Goal: Task Accomplishment & Management: Manage account settings

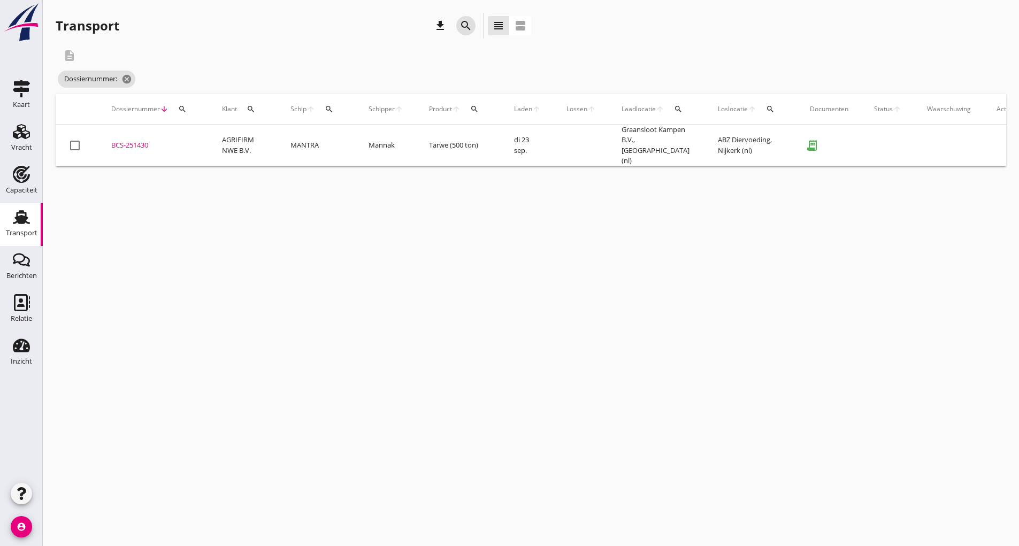
drag, startPoint x: 463, startPoint y: 25, endPoint x: 444, endPoint y: 42, distance: 26.1
click at [461, 27] on icon "search" at bounding box center [465, 25] width 13 height 13
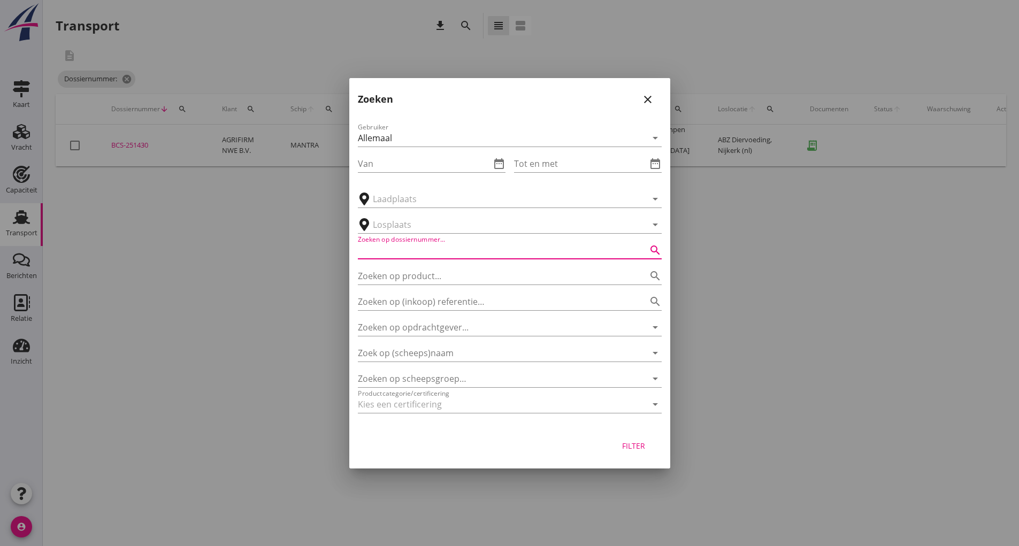
click at [392, 245] on input "Zoeken op dossiernummer..." at bounding box center [495, 250] width 274 height 17
type input "251408"
click at [635, 450] on div "Filter" at bounding box center [634, 445] width 30 height 11
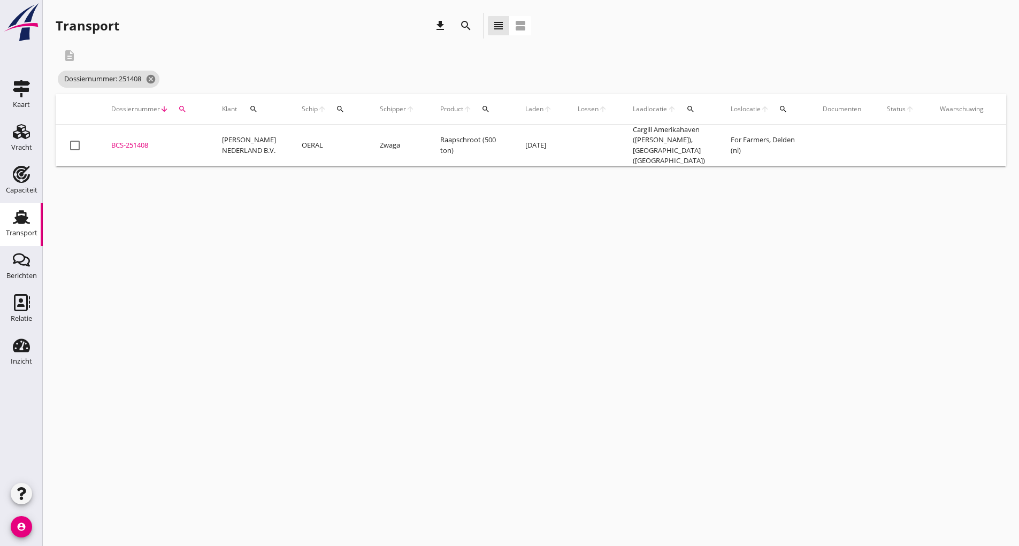
click at [141, 143] on div "BCS-251408" at bounding box center [153, 145] width 85 height 11
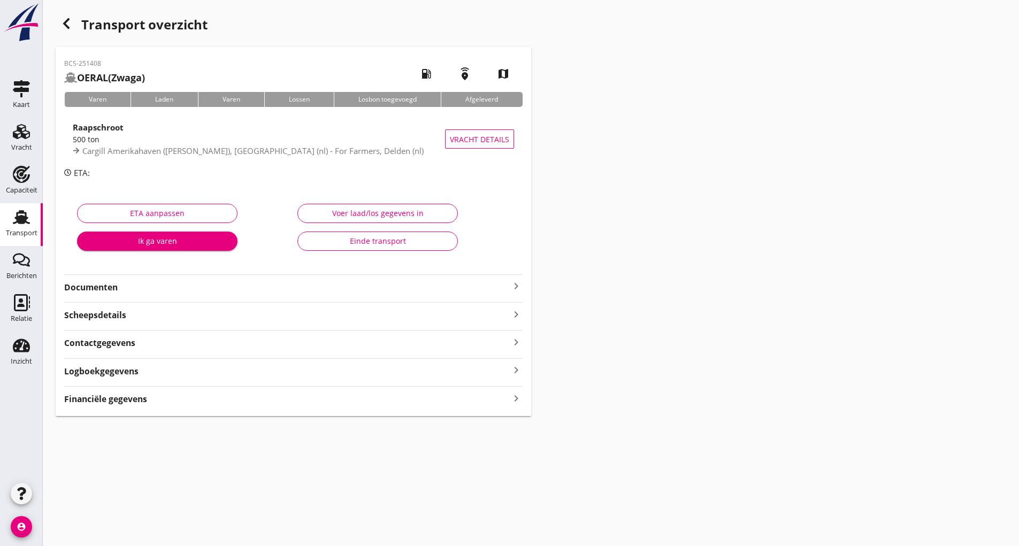
click at [120, 289] on strong "Documenten" at bounding box center [287, 287] width 446 height 12
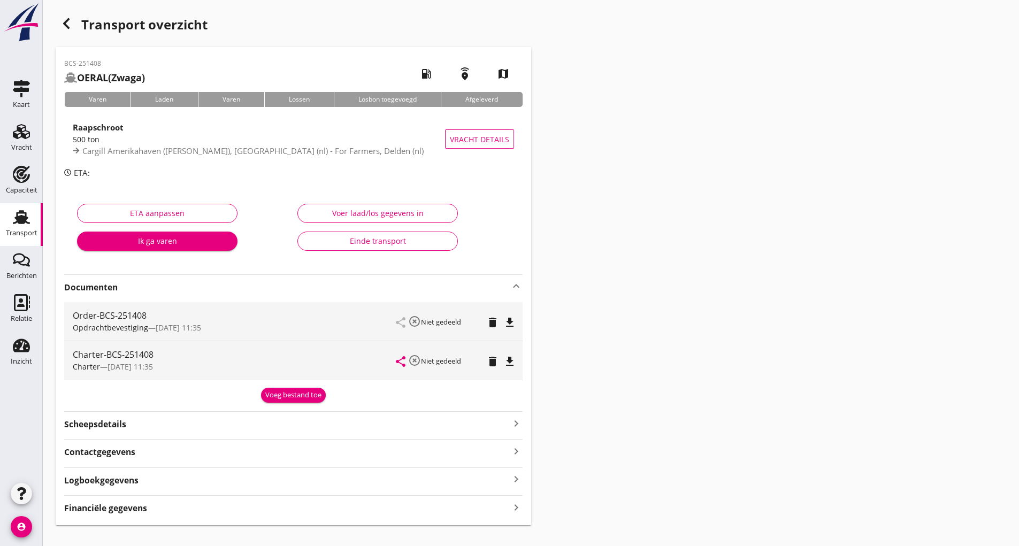
click at [284, 400] on div "Voeg bestand toe" at bounding box center [293, 395] width 56 height 11
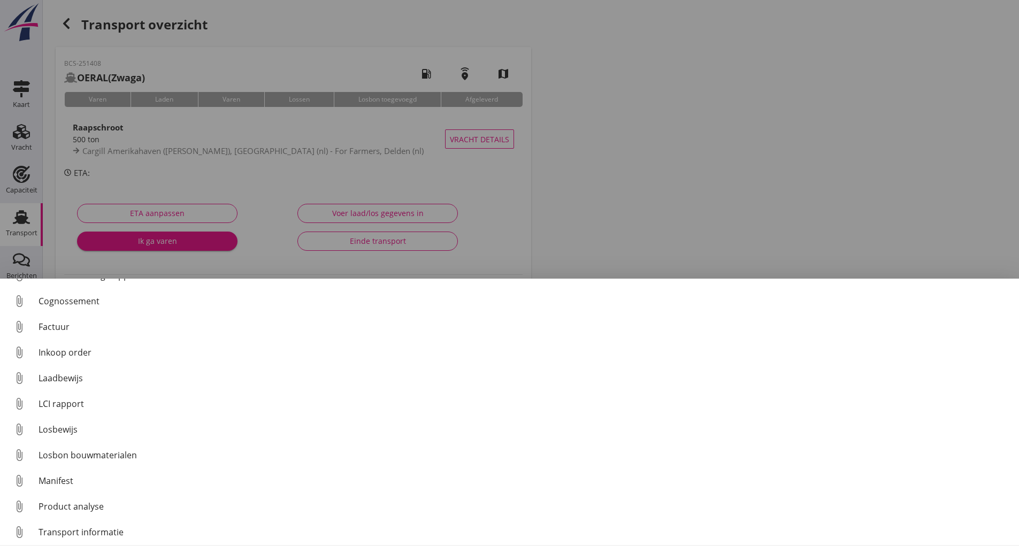
scroll to position [75, 0]
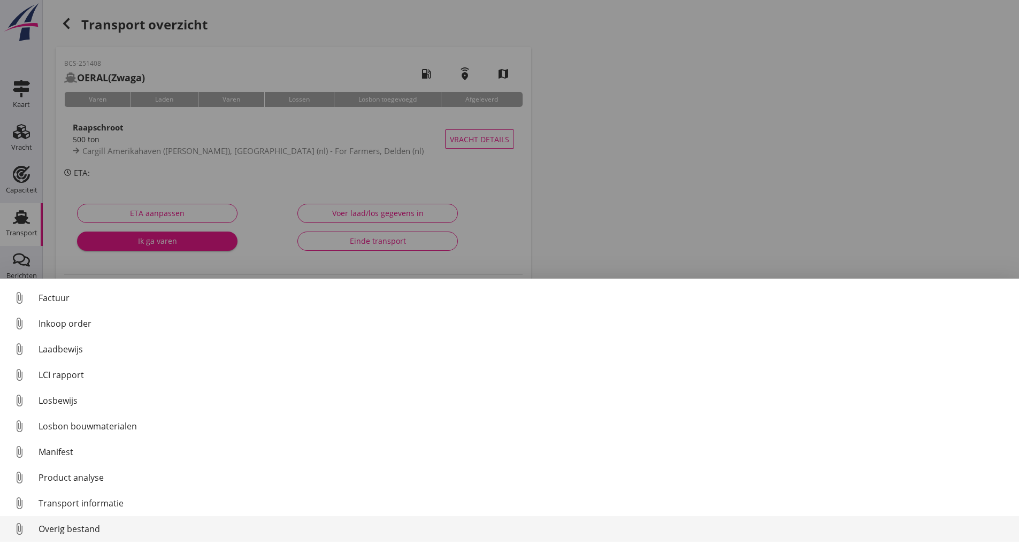
click at [76, 530] on div "Overig bestand" at bounding box center [525, 529] width 972 height 13
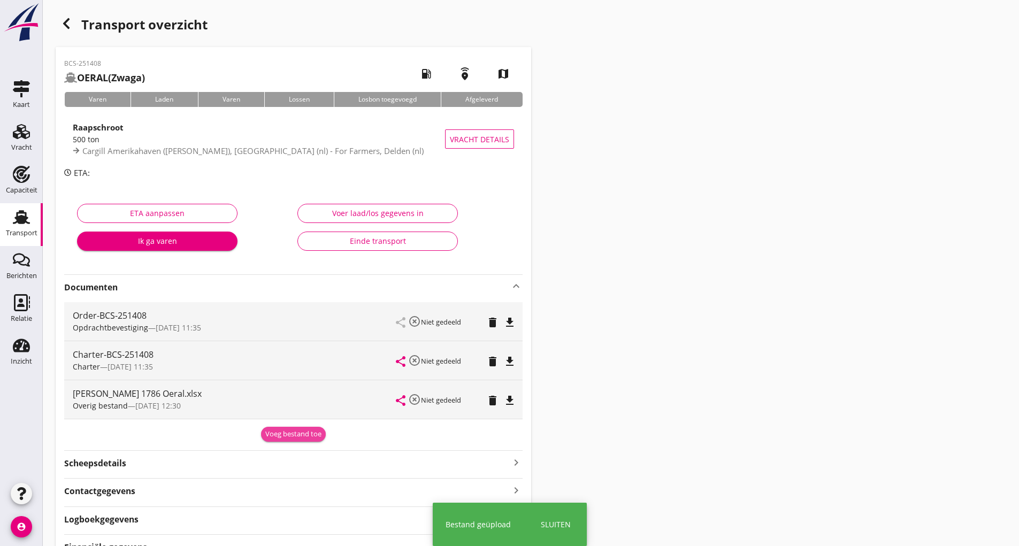
click at [281, 436] on div "Voeg bestand toe" at bounding box center [293, 434] width 56 height 11
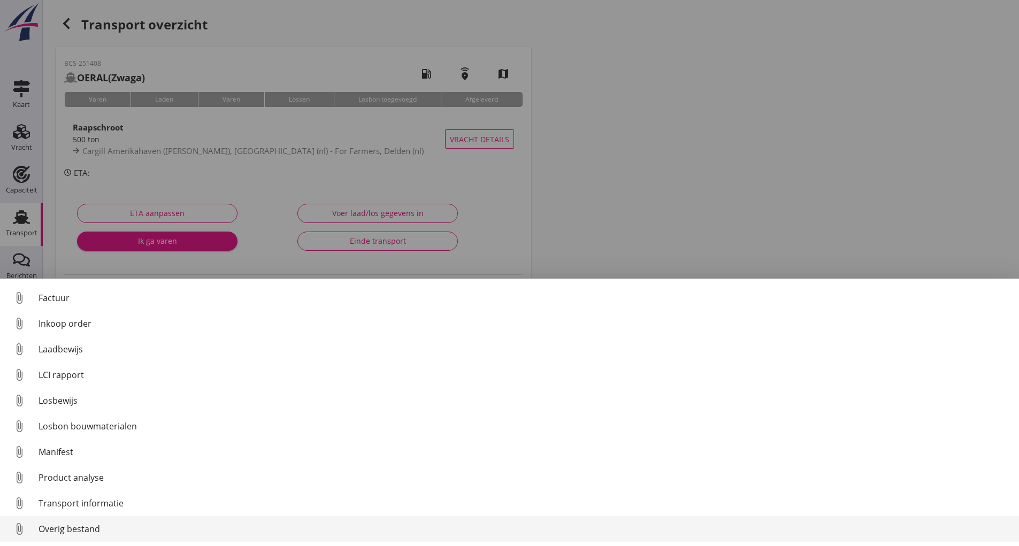
click at [89, 531] on div "Overig bestand" at bounding box center [525, 529] width 972 height 13
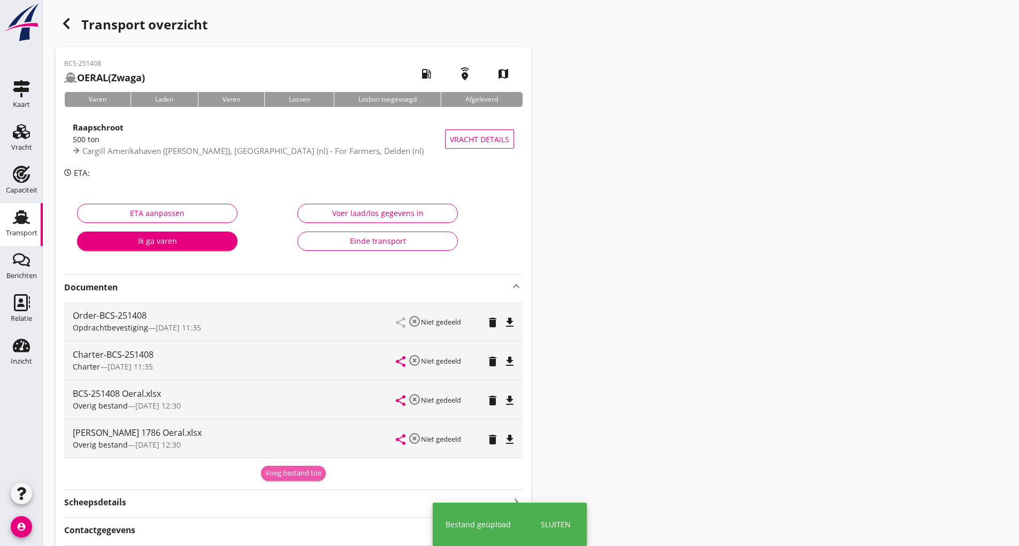
drag, startPoint x: 279, startPoint y: 470, endPoint x: 264, endPoint y: 468, distance: 15.1
click at [278, 471] on div "Voeg bestand toe" at bounding box center [293, 473] width 56 height 11
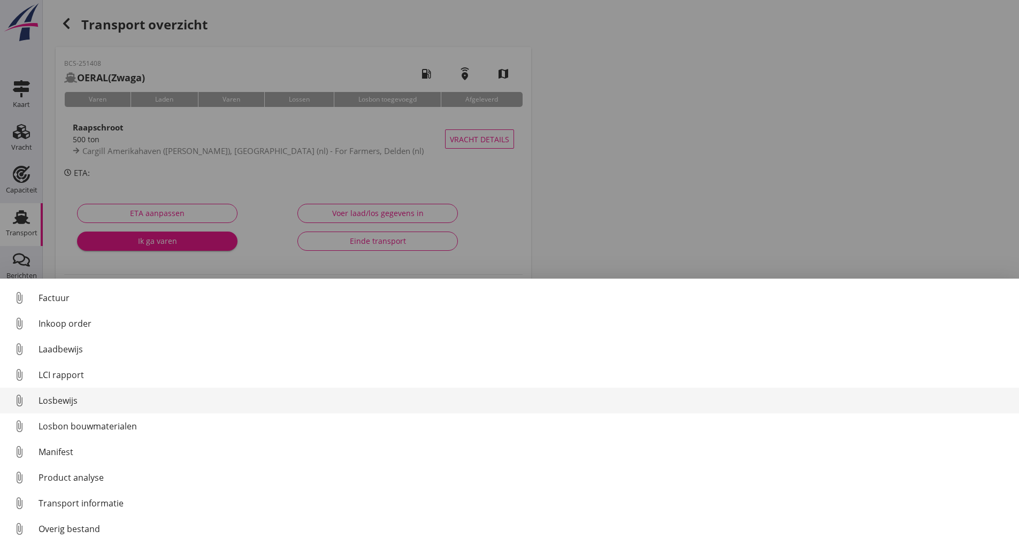
click at [70, 396] on div "Losbewijs" at bounding box center [525, 400] width 972 height 13
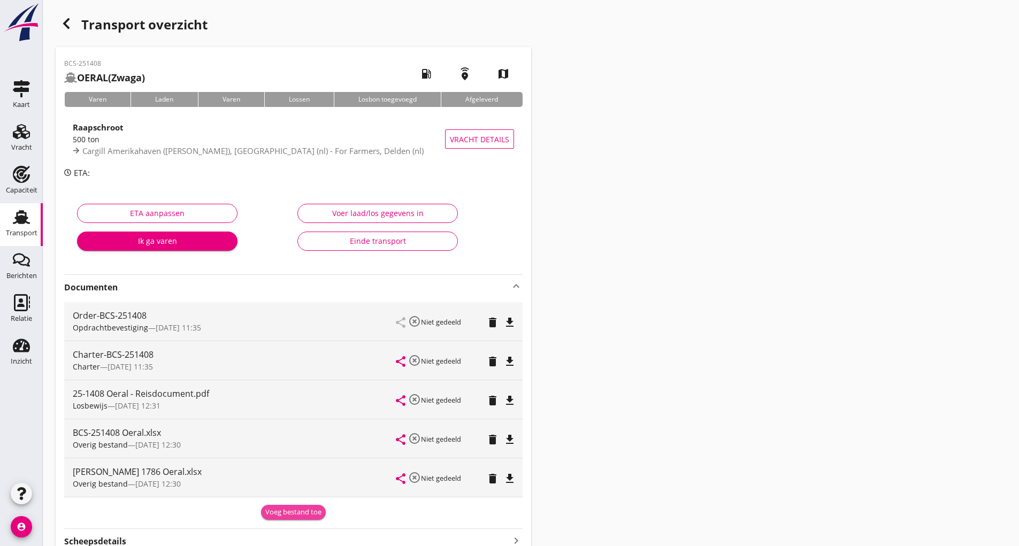
click at [280, 515] on div "Voeg bestand toe" at bounding box center [293, 512] width 56 height 11
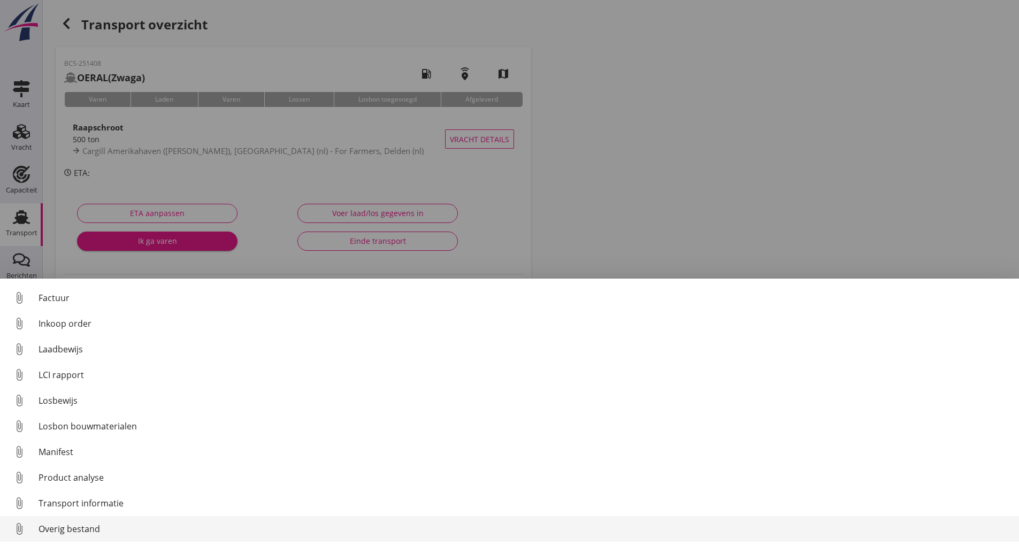
click at [86, 532] on div "Overig bestand" at bounding box center [525, 529] width 972 height 13
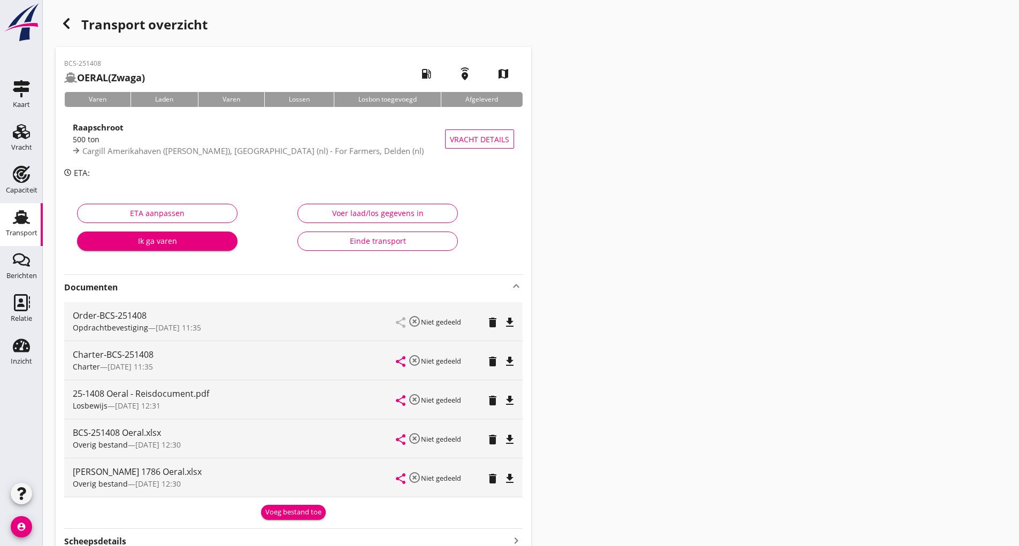
click at [270, 512] on div "Voeg bestand toe" at bounding box center [293, 512] width 56 height 11
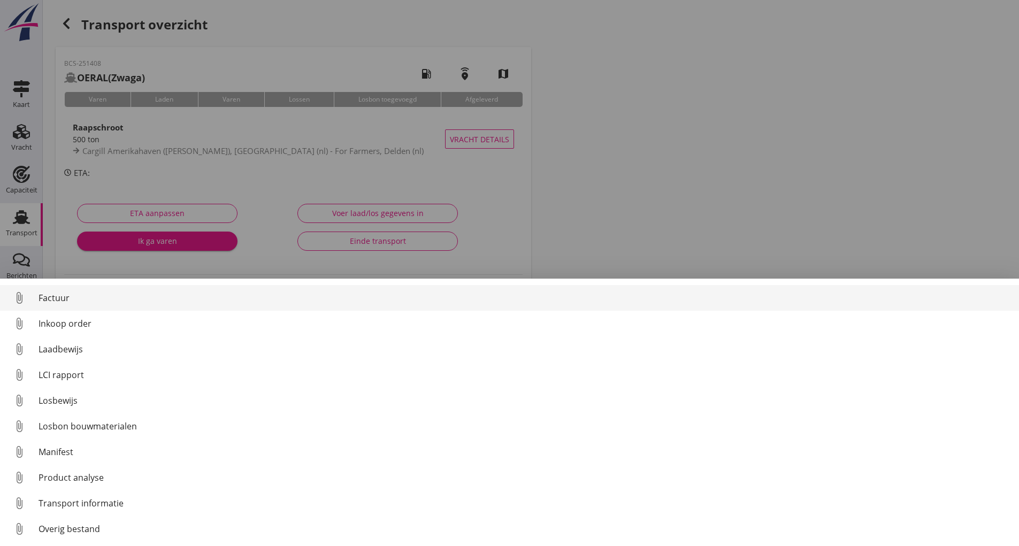
click at [68, 301] on div "Factuur" at bounding box center [525, 298] width 972 height 13
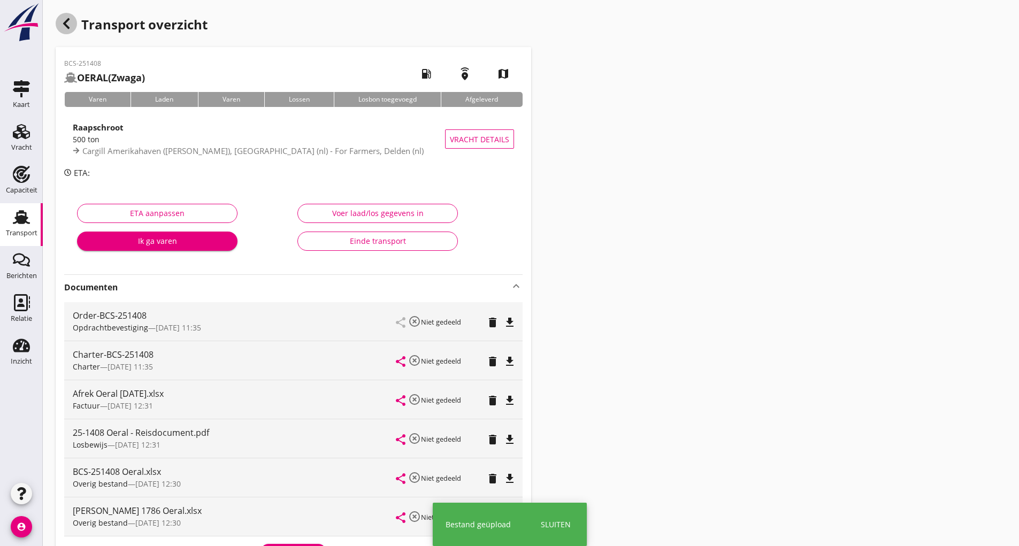
click at [74, 28] on div "button" at bounding box center [66, 23] width 21 height 21
